Goal: Task Accomplishment & Management: Manage account settings

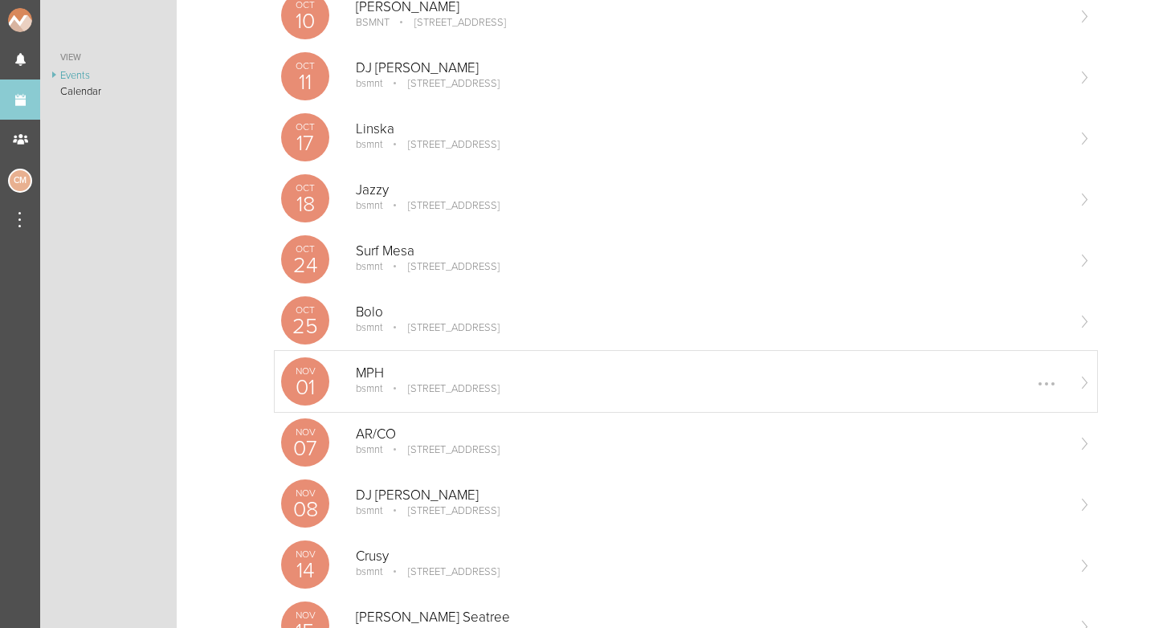
scroll to position [537, 0]
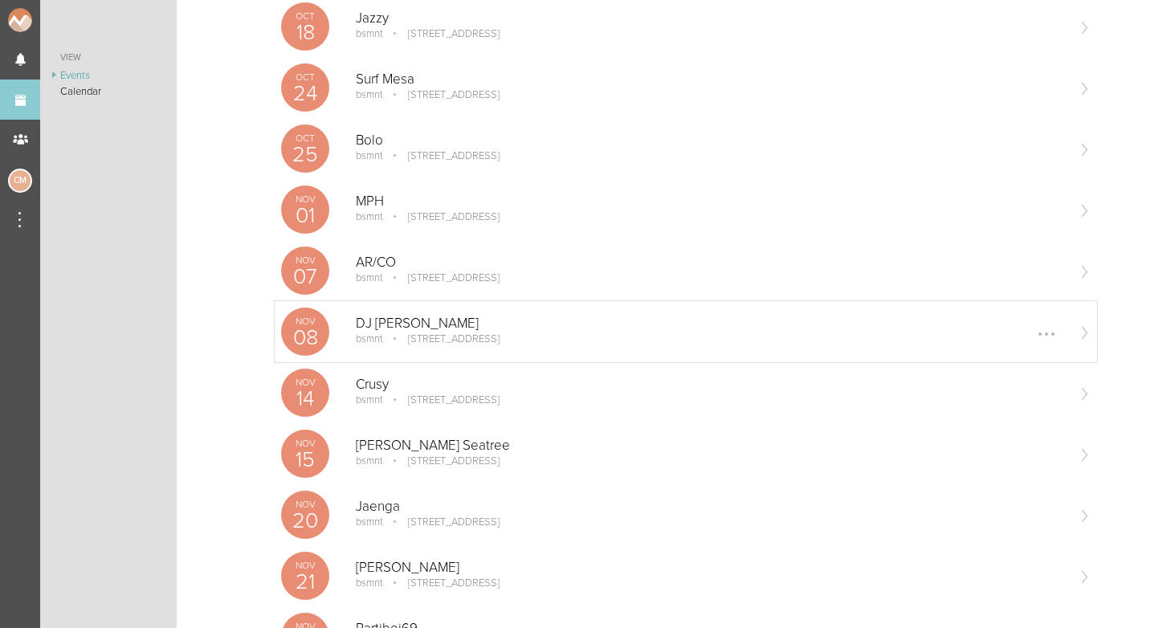
click at [419, 324] on p "DJ [PERSON_NAME]" at bounding box center [710, 324] width 709 height 16
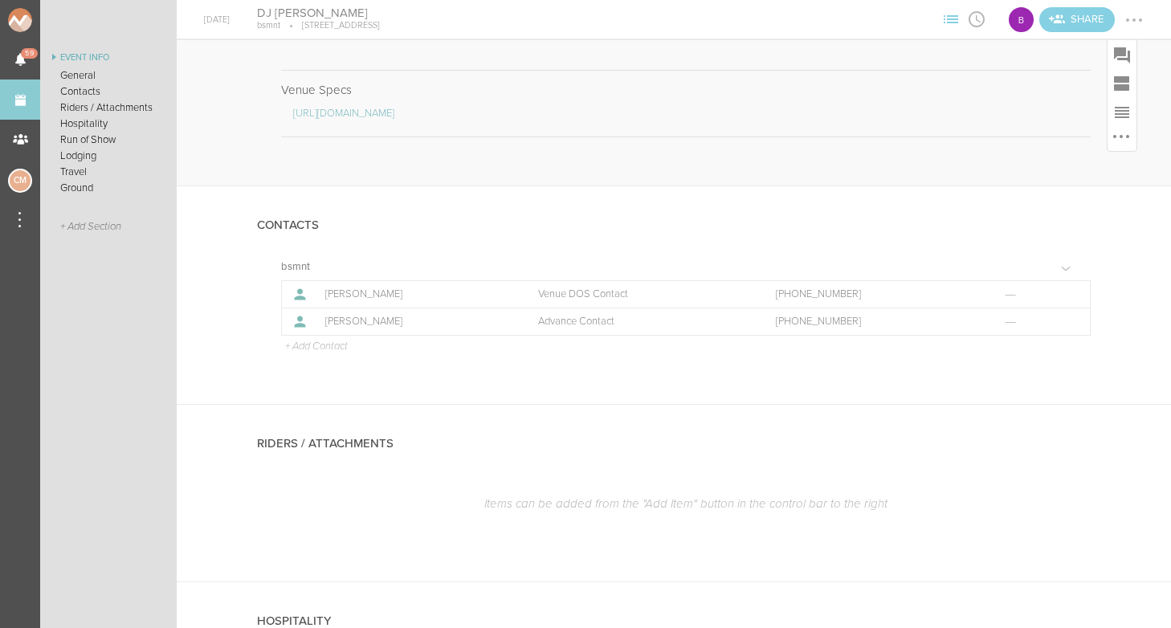
scroll to position [295, 0]
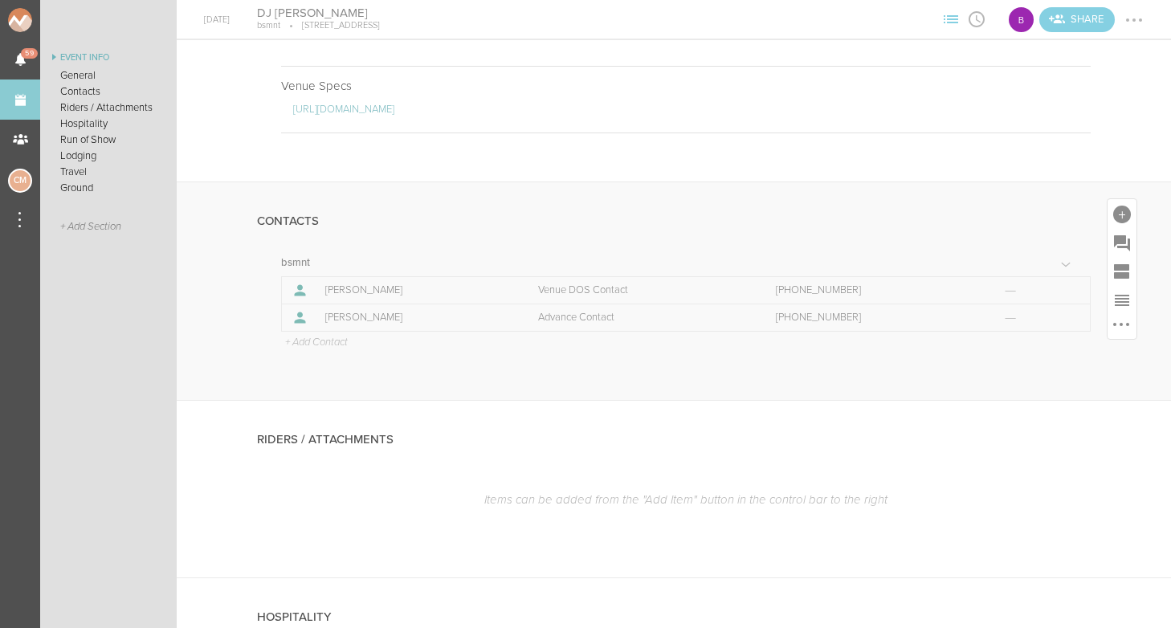
click at [314, 344] on p "+ Add Contact" at bounding box center [315, 342] width 64 height 13
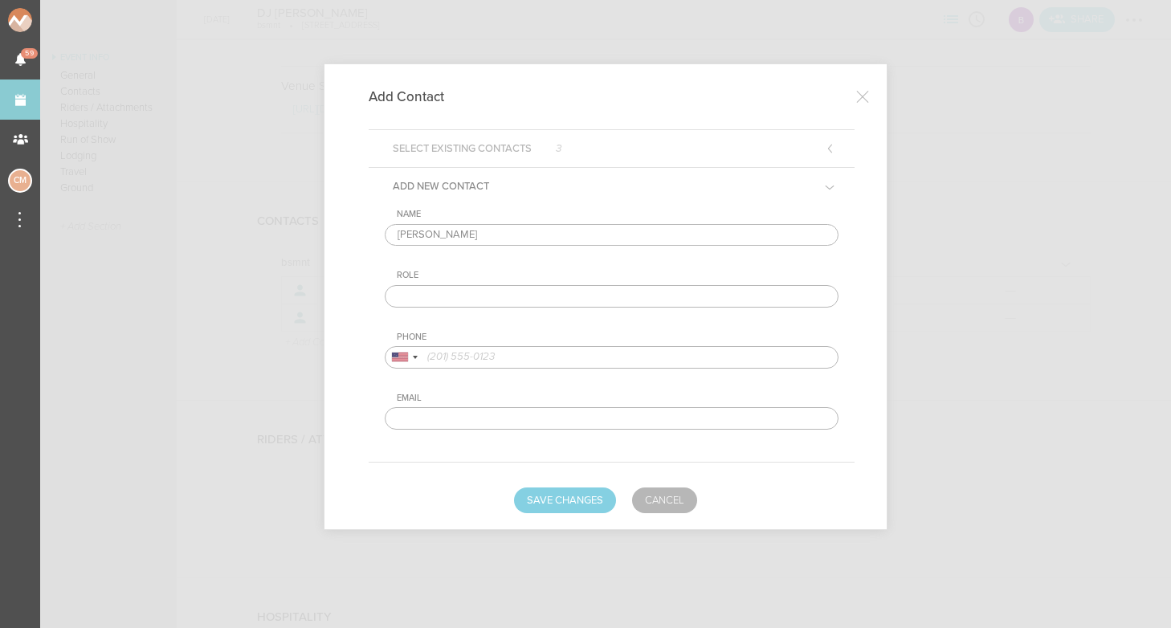
type input "Steven Glathe"
click at [437, 294] on input "text" at bounding box center [612, 296] width 454 height 22
type input "Artist"
click at [488, 357] on input "tel" at bounding box center [612, 357] width 454 height 22
type input "7602718602"
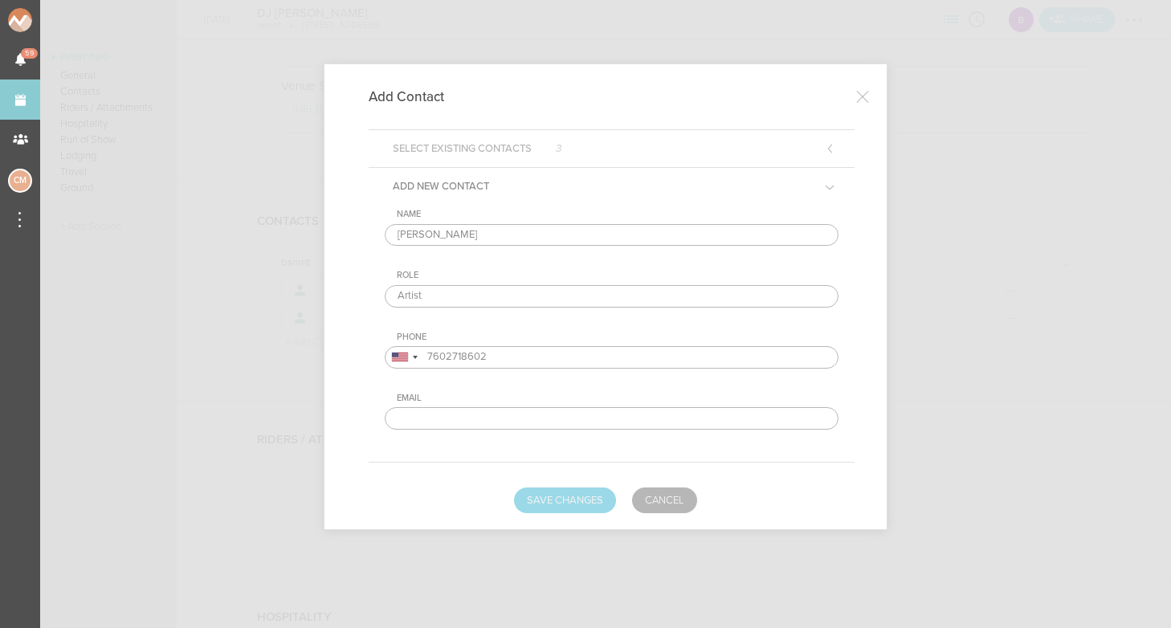
click at [562, 502] on button "Save Changes" at bounding box center [565, 500] width 102 height 26
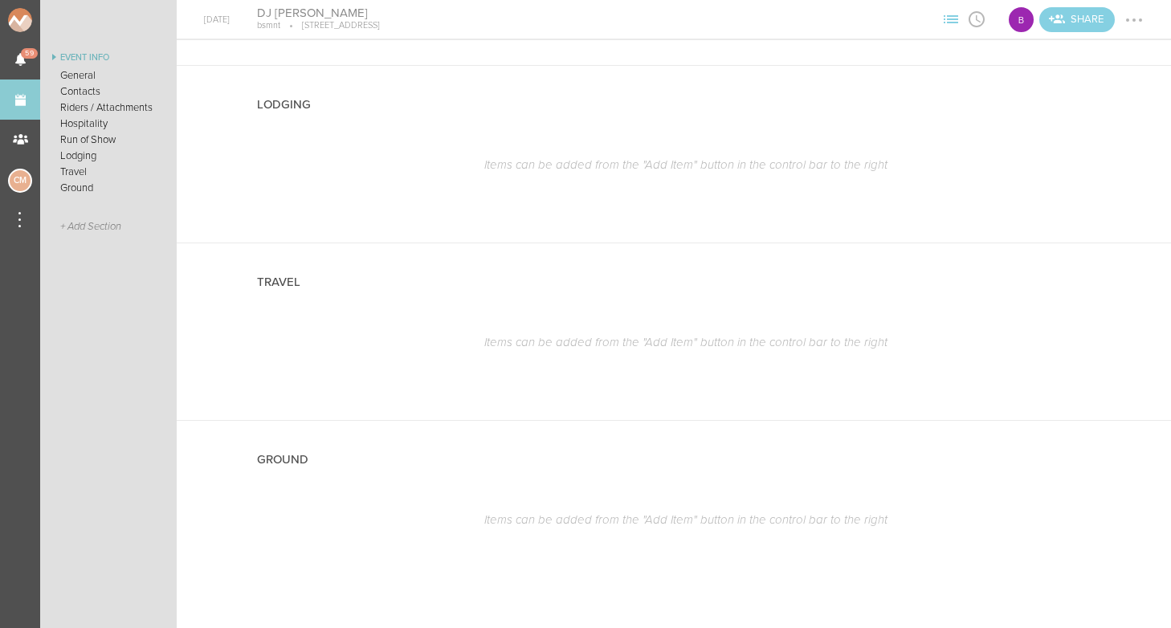
scroll to position [0, 0]
click at [1125, 99] on div at bounding box center [1122, 99] width 18 height 18
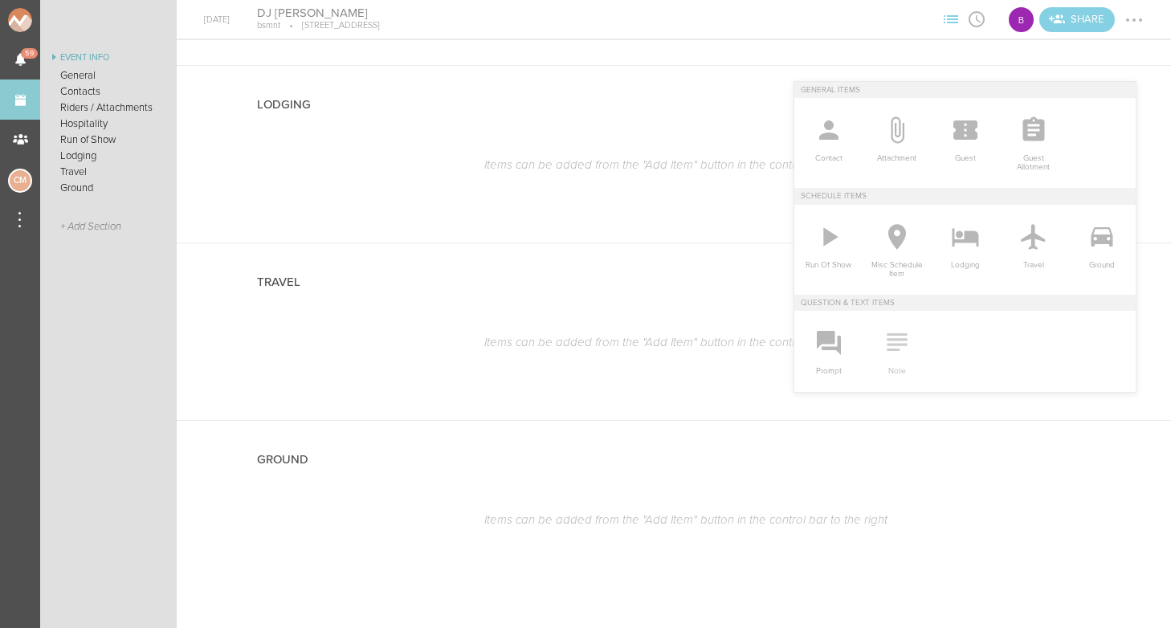
click at [899, 339] on icon at bounding box center [896, 342] width 20 height 18
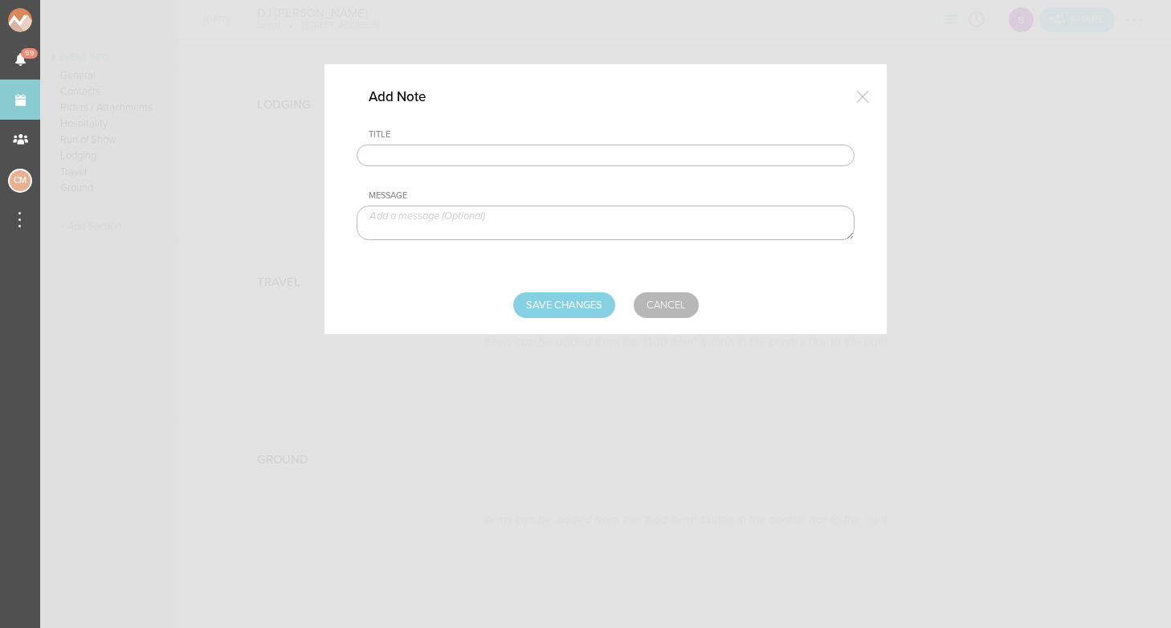
click at [491, 163] on input "text" at bounding box center [605, 156] width 498 height 22
type input "Lodging / Ground"
click at [501, 221] on textarea at bounding box center [605, 223] width 498 height 35
type textarea "#"
click at [405, 217] on textarea "$350 hotel" at bounding box center [605, 223] width 498 height 35
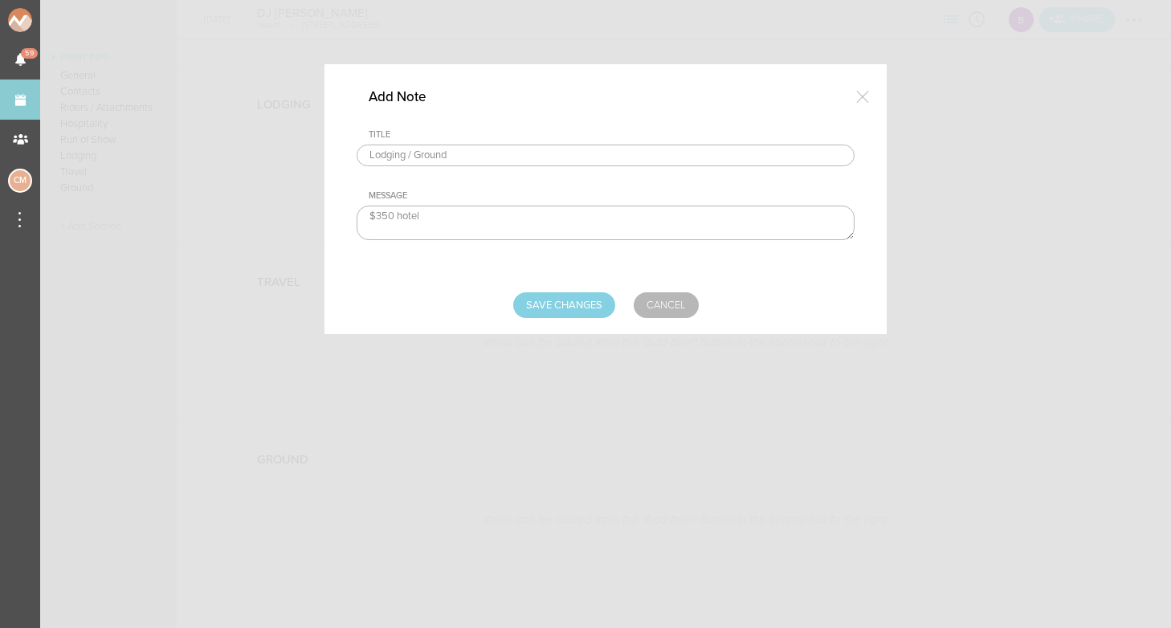
click at [405, 217] on textarea "$350 hotel" at bounding box center [605, 223] width 498 height 35
type textarea "$350 buyout to be sent with final payment"
click at [571, 305] on input "Save Changes" at bounding box center [564, 305] width 102 height 26
type input "Saving..."
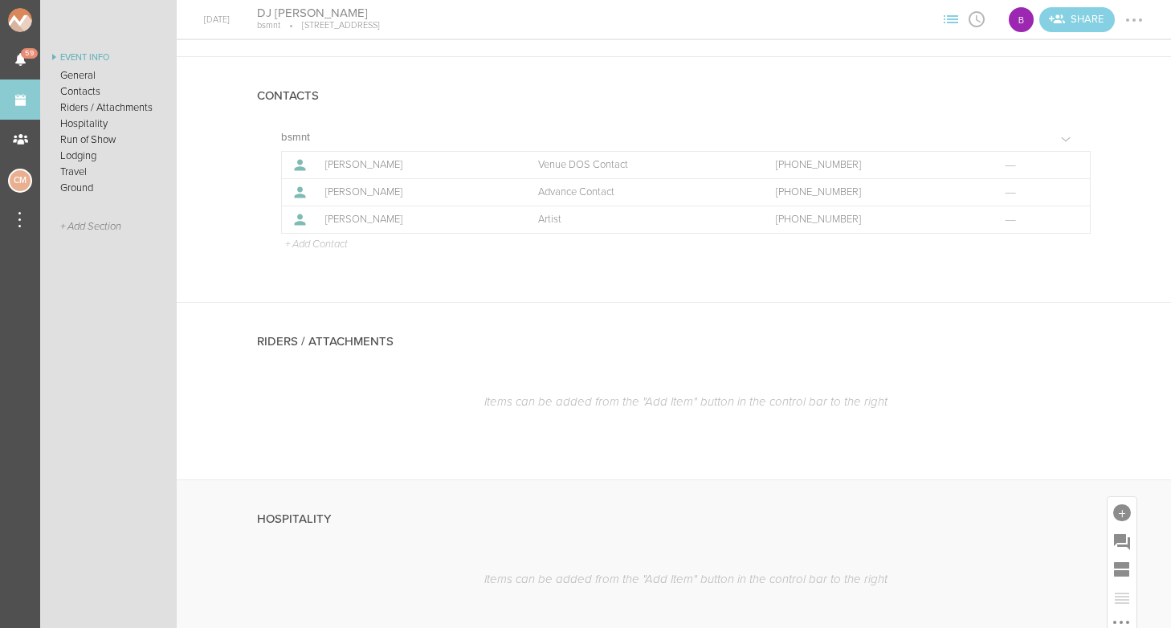
scroll to position [426, 0]
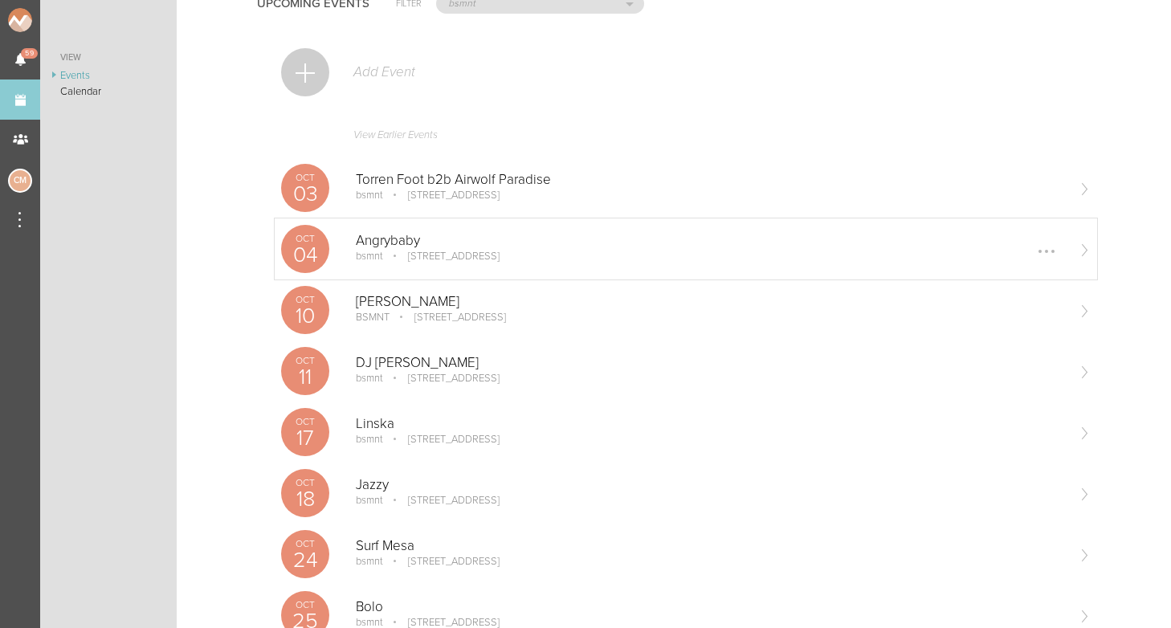
scroll to position [76, 0]
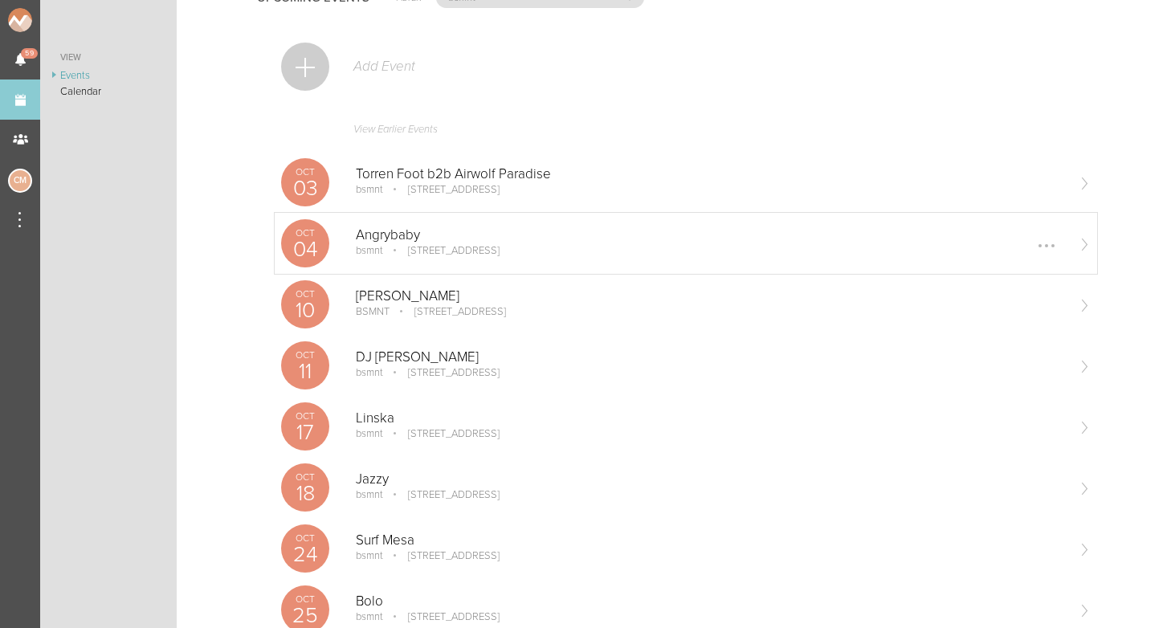
click at [392, 245] on p "[STREET_ADDRESS]" at bounding box center [442, 250] width 114 height 13
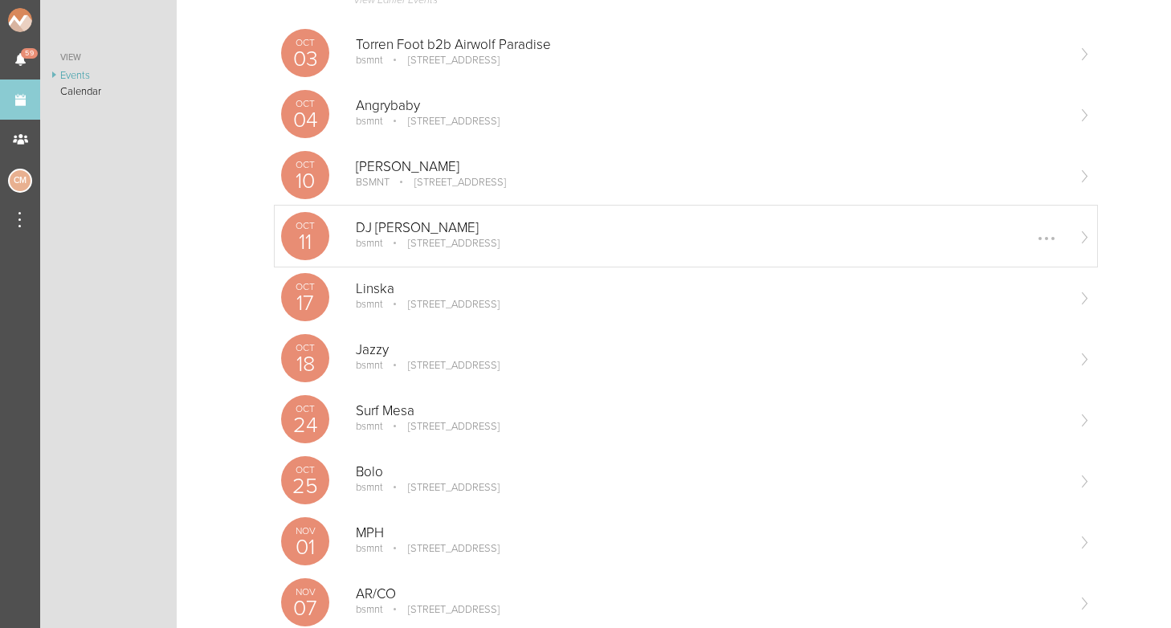
scroll to position [384, 0]
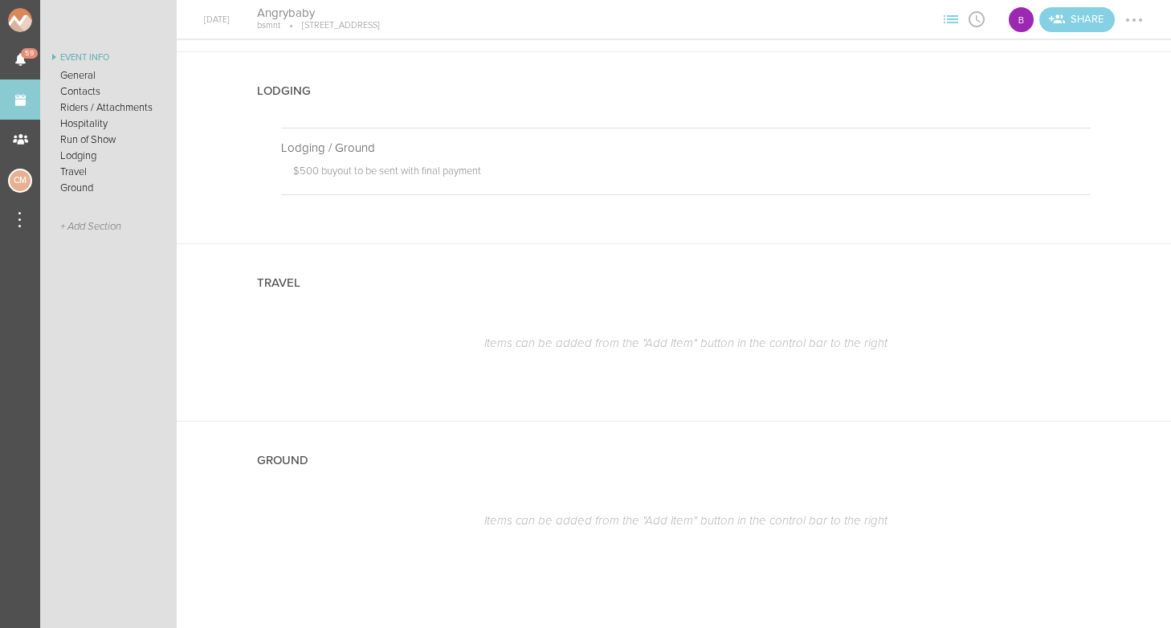
scroll to position [1407, 0]
